Goal: Transaction & Acquisition: Book appointment/travel/reservation

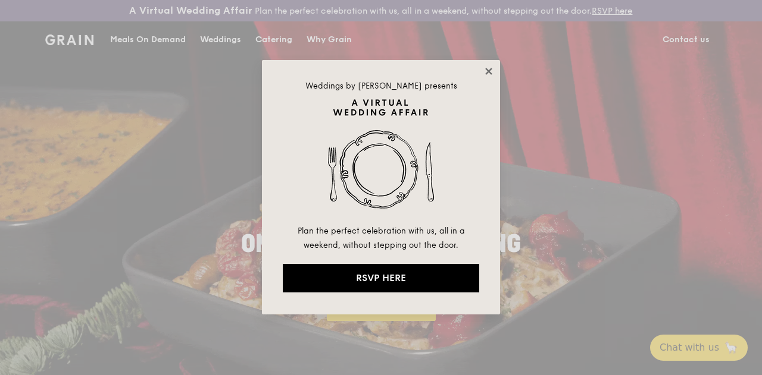
click at [493, 73] on icon at bounding box center [488, 71] width 11 height 11
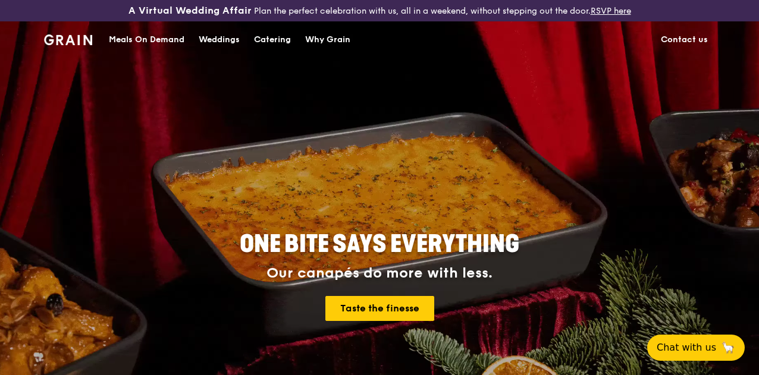
click at [259, 47] on div "Catering" at bounding box center [272, 40] width 37 height 36
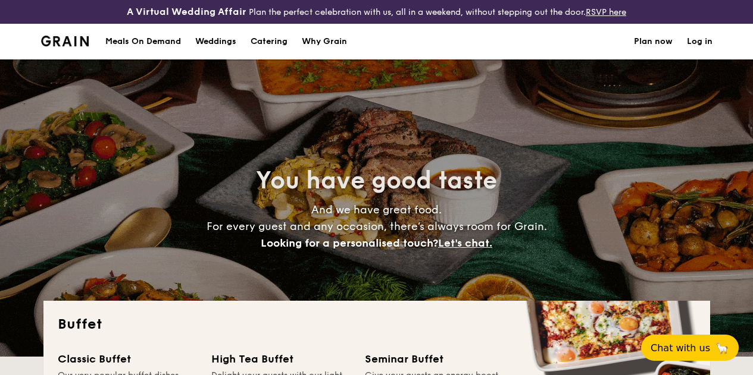
select select
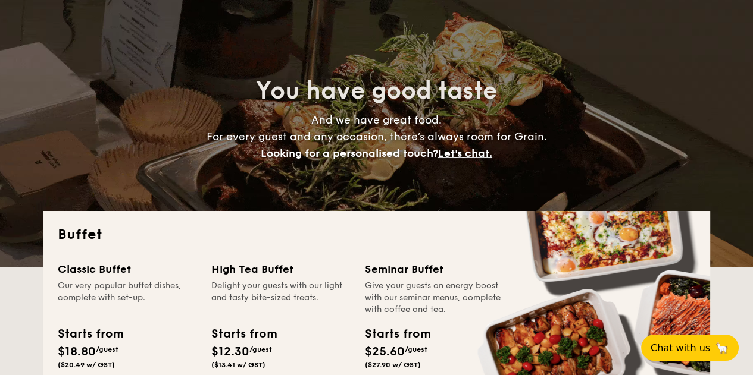
scroll to position [238, 0]
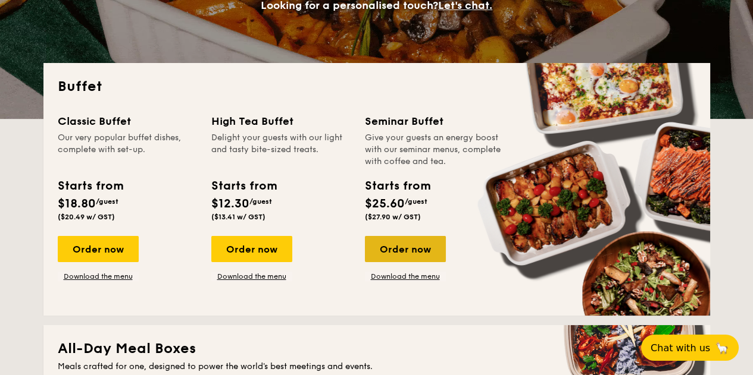
click at [408, 262] on div "Order now" at bounding box center [405, 249] width 81 height 26
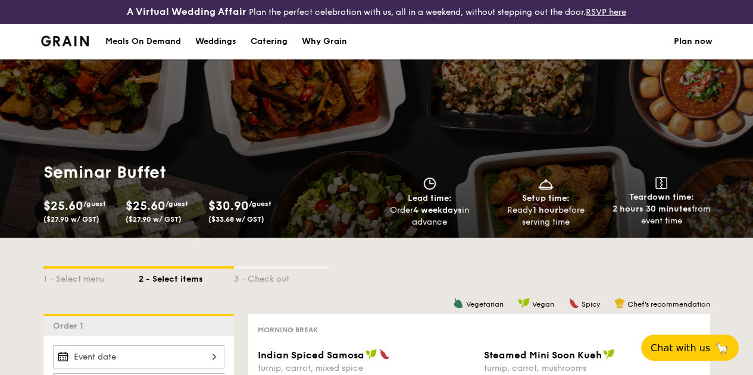
select select
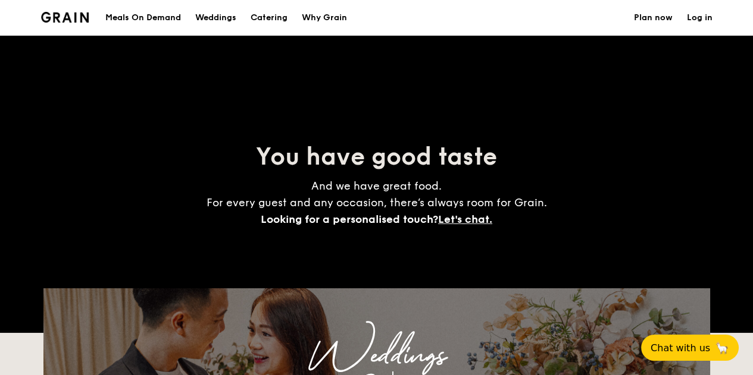
scroll to position [271, 0]
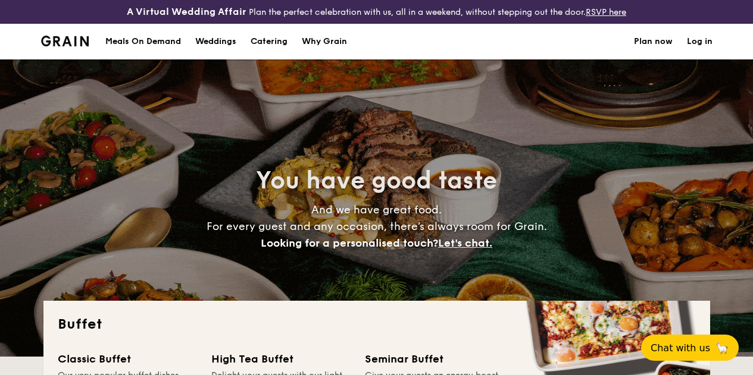
select select
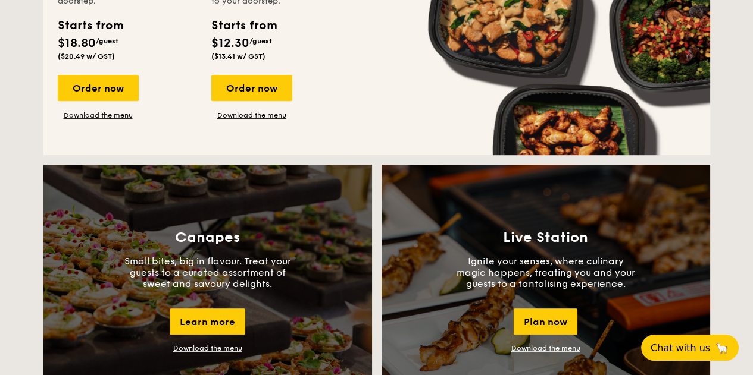
scroll to position [833, 0]
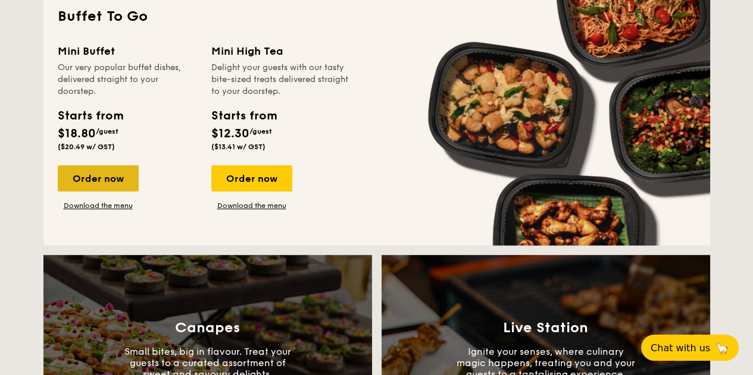
click at [102, 185] on div "Order now" at bounding box center [98, 178] width 81 height 26
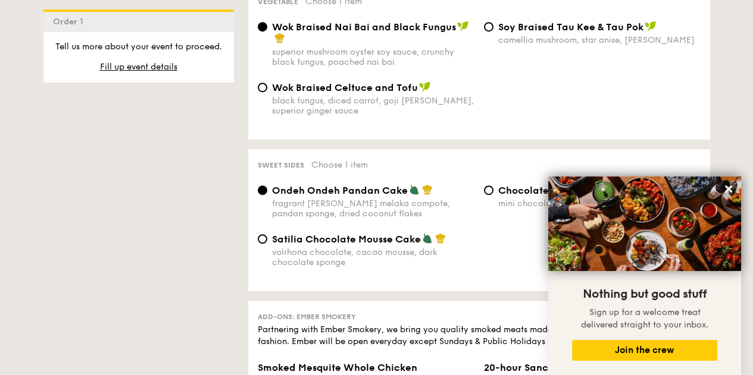
scroll to position [952, 0]
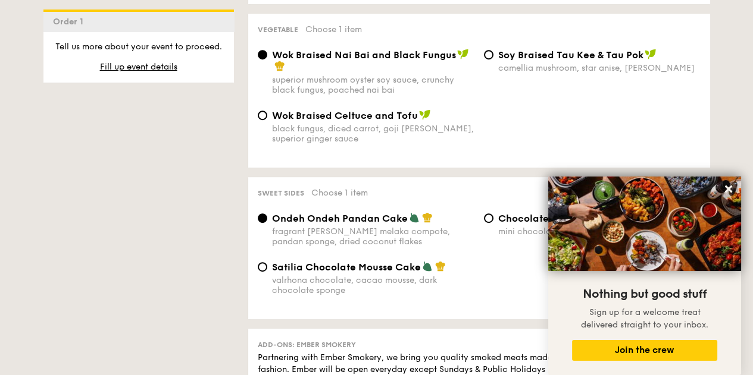
scroll to position [1905, 0]
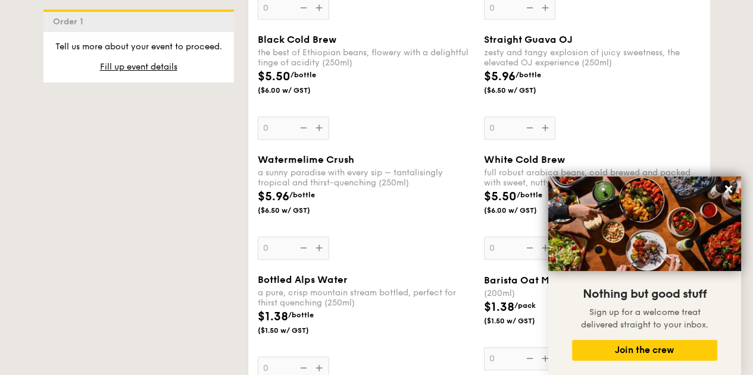
select select
